Goal: Information Seeking & Learning: Learn about a topic

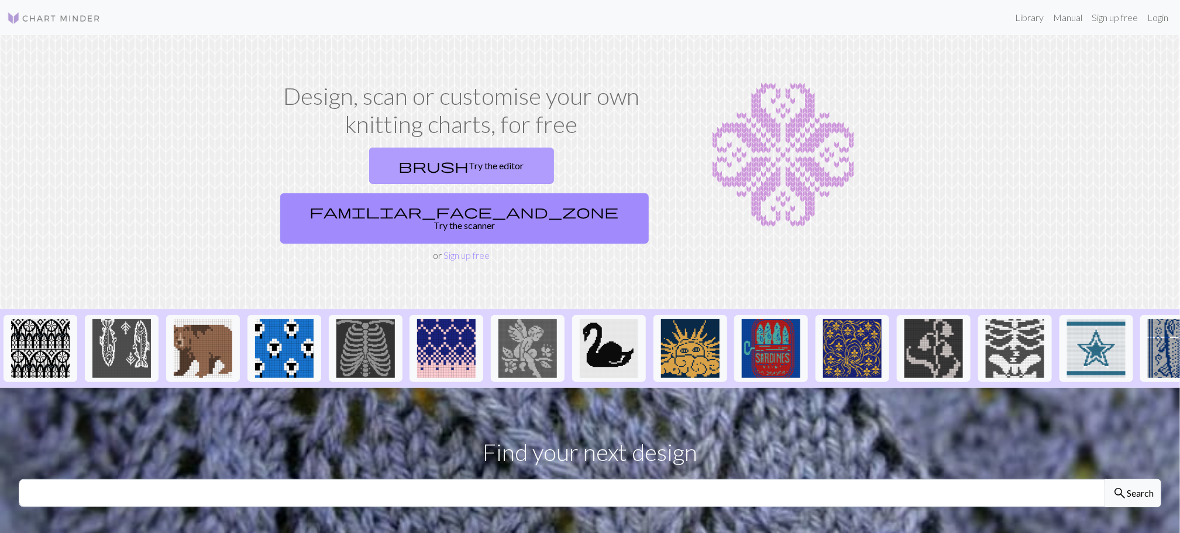
click at [406, 173] on link "brush Try the editor" at bounding box center [461, 165] width 185 height 36
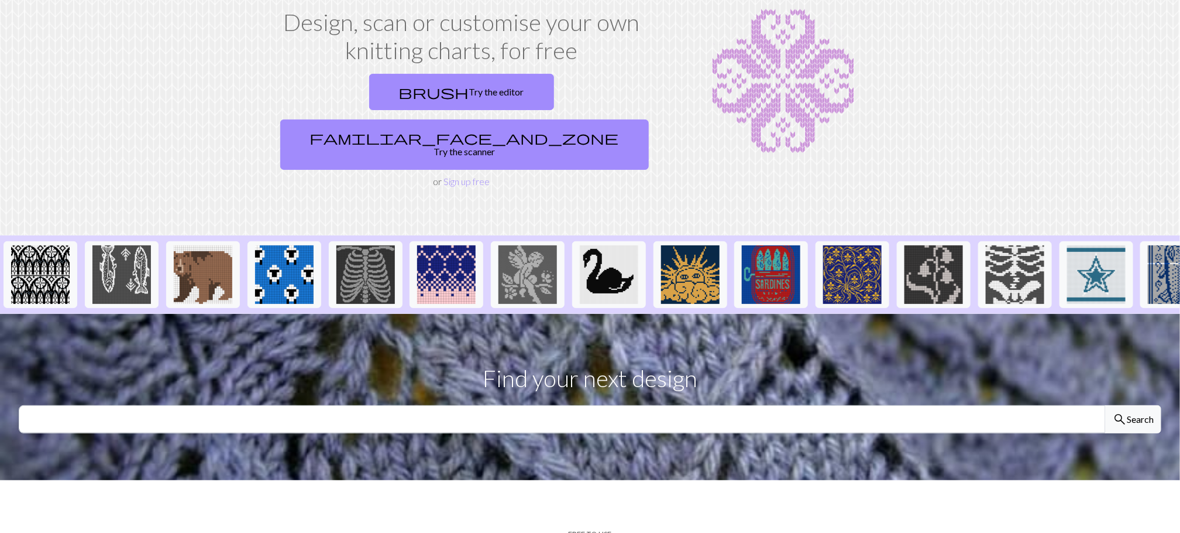
scroll to position [176, 0]
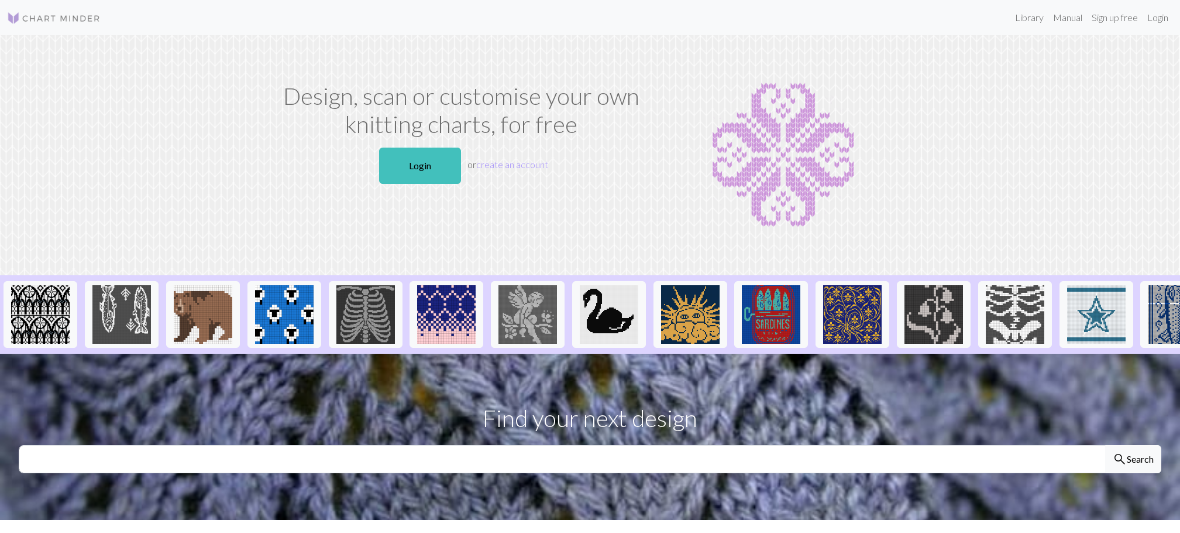
scroll to position [176, 0]
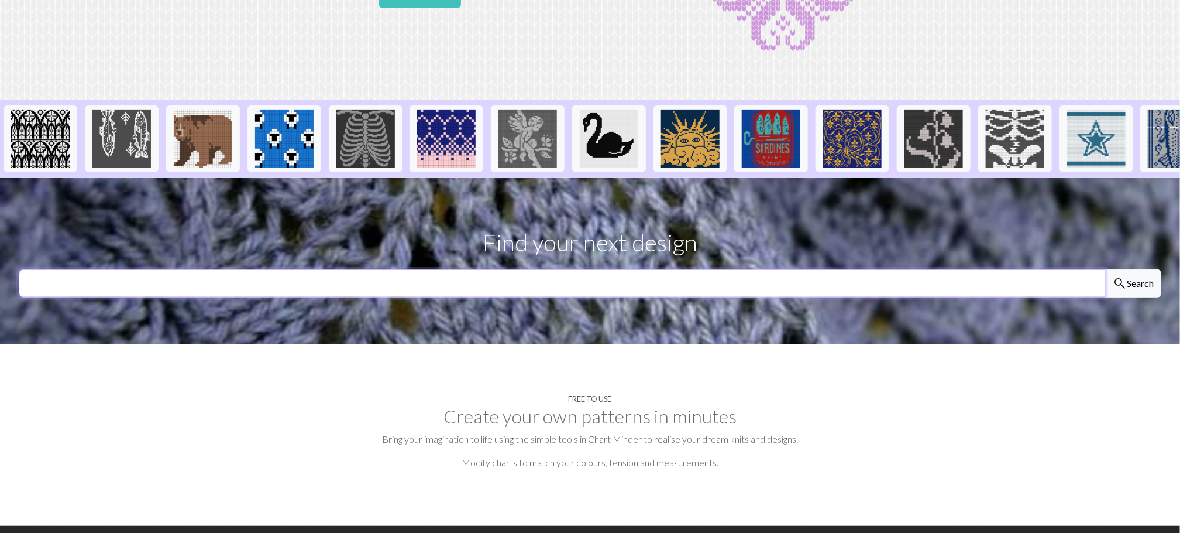
click at [643, 297] on input "text" at bounding box center [562, 283] width 1087 height 28
type input "coraline"
click at [1105, 269] on button "search Search" at bounding box center [1133, 283] width 56 height 28
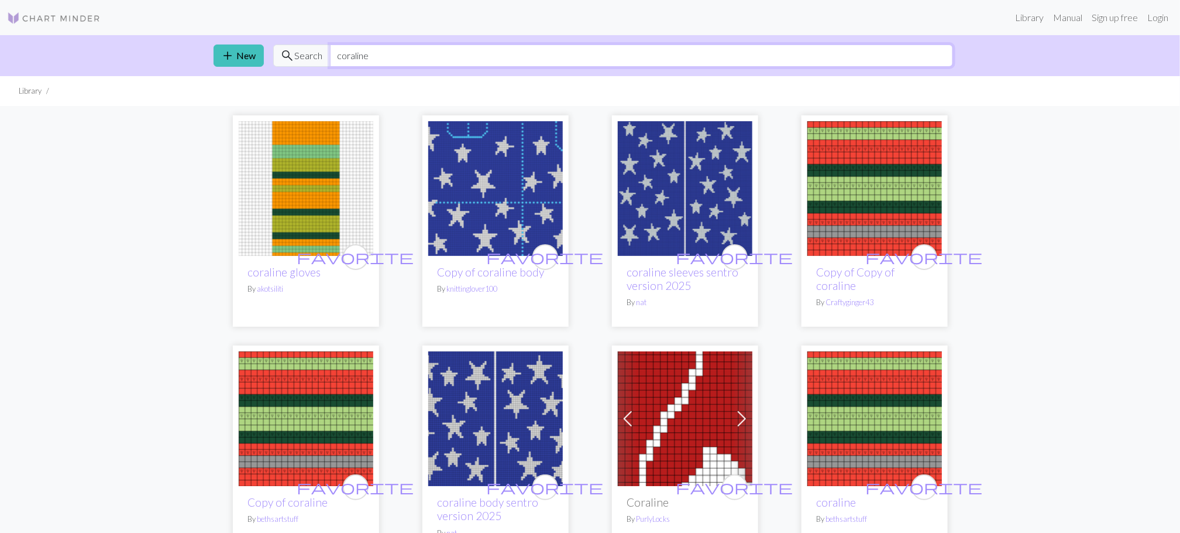
click at [483, 51] on input "coraline" at bounding box center [641, 55] width 623 height 22
click at [455, 193] on img at bounding box center [495, 188] width 135 height 135
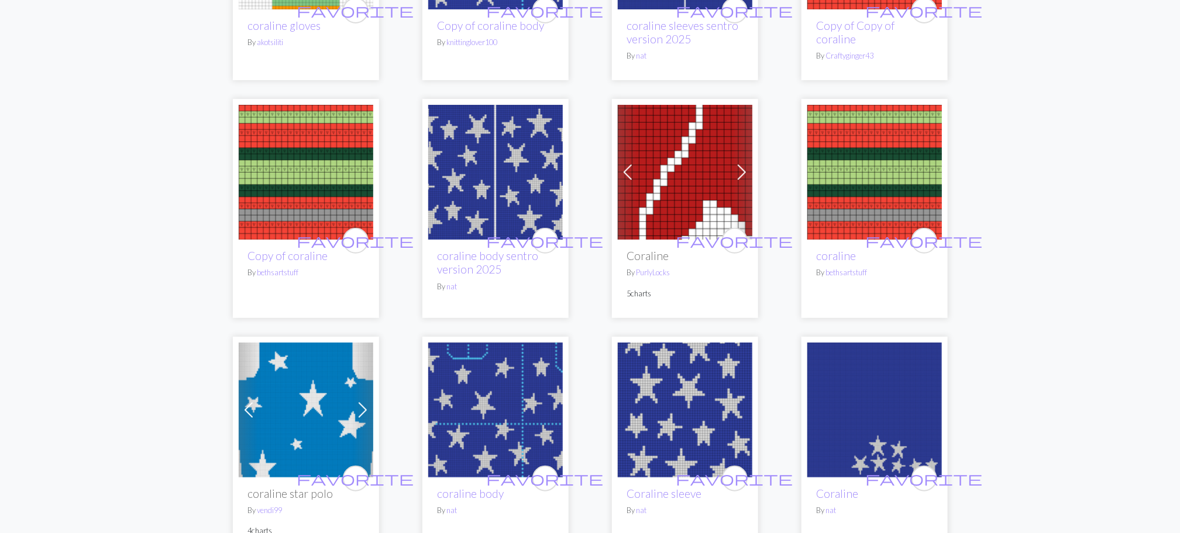
scroll to position [73, 0]
